Goal: Find specific page/section: Find specific page/section

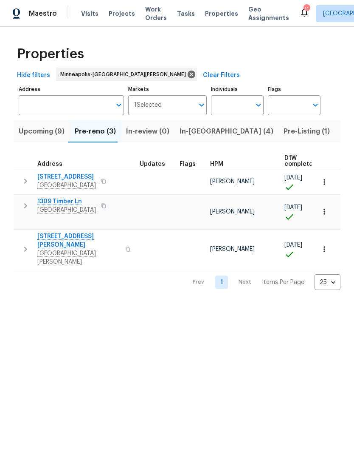
click at [212, 13] on span "Properties" at bounding box center [221, 13] width 33 height 8
click at [99, 134] on span "Pre-reno (3)" at bounding box center [95, 131] width 41 height 12
click at [66, 173] on span "[STREET_ADDRESS]" at bounding box center [66, 177] width 59 height 8
click at [61, 232] on span "[STREET_ADDRESS][PERSON_NAME]" at bounding box center [78, 240] width 83 height 17
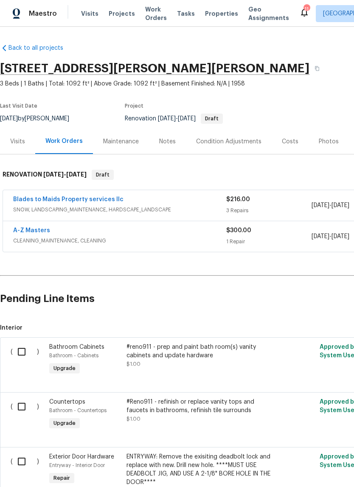
click at [105, 198] on link "Blades to Maids Property services llc" at bounding box center [68, 199] width 110 height 6
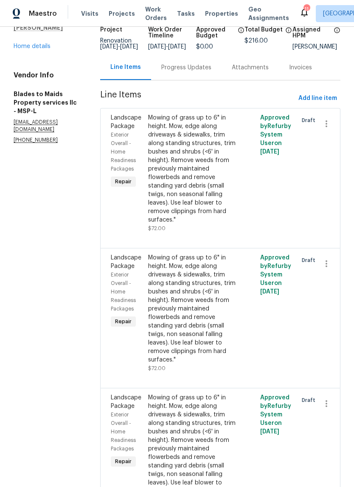
click at [42, 49] on link "Home details" at bounding box center [32, 46] width 37 height 6
